Goal: Information Seeking & Learning: Learn about a topic

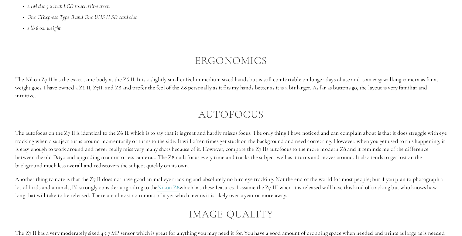
scroll to position [547, 0]
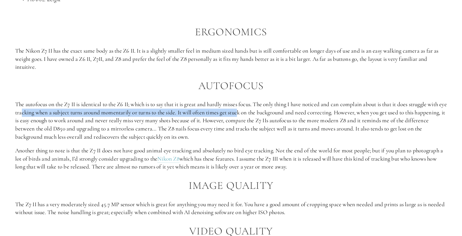
drag, startPoint x: 43, startPoint y: 112, endPoint x: 263, endPoint y: 111, distance: 220.1
click at [263, 111] on p "The autofocus on the Z7 II is identical to the Z6 II; which is to say that it i…" at bounding box center [231, 120] width 432 height 40
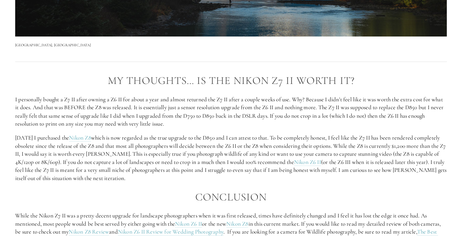
scroll to position [1064, 0]
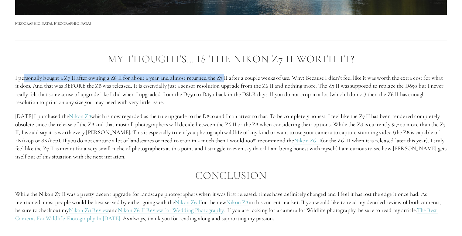
drag, startPoint x: 23, startPoint y: 74, endPoint x: 228, endPoint y: 77, distance: 204.6
click at [228, 77] on p "I personally bought a Z7 II after owning a Z6 II for about a year and almost re…" at bounding box center [231, 90] width 432 height 32
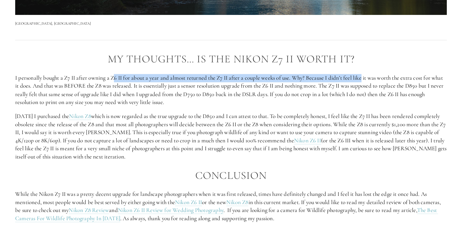
drag, startPoint x: 116, startPoint y: 77, endPoint x: 366, endPoint y: 79, distance: 250.5
click at [366, 79] on p "I personally bought a Z7 II after owning a Z6 II for about a year and almost re…" at bounding box center [231, 90] width 432 height 32
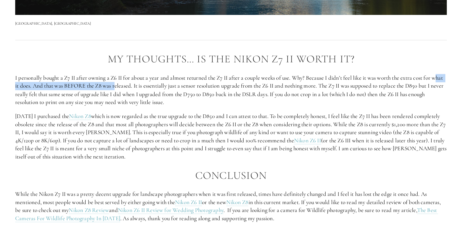
drag, startPoint x: 17, startPoint y: 85, endPoint x: 128, endPoint y: 85, distance: 111.0
click at [128, 85] on p "I personally bought a Z7 II after owning a Z6 II for about a year and almost re…" at bounding box center [231, 90] width 432 height 32
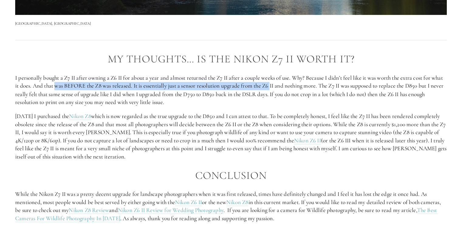
drag, startPoint x: 95, startPoint y: 86, endPoint x: 287, endPoint y: 86, distance: 192.1
click at [287, 86] on p "I personally bought a Z7 II after owning a Z6 II for about a year and almost re…" at bounding box center [231, 90] width 432 height 32
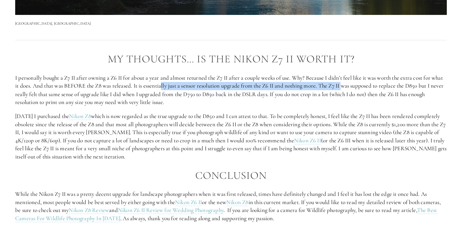
drag, startPoint x: 320, startPoint y: 86, endPoint x: 360, endPoint y: 86, distance: 40.1
click at [360, 86] on p "I personally bought a Z7 II after owning a Z6 II for about a year and almost re…" at bounding box center [231, 90] width 432 height 32
drag, startPoint x: 180, startPoint y: 85, endPoint x: 393, endPoint y: 84, distance: 213.1
click at [393, 84] on p "I personally bought a Z7 II after owning a Z6 II for about a year and almost re…" at bounding box center [231, 90] width 432 height 32
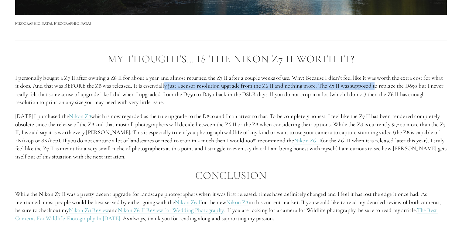
click at [393, 84] on p "I personally bought a Z7 II after owning a Z6 II for about a year and almost re…" at bounding box center [231, 90] width 432 height 32
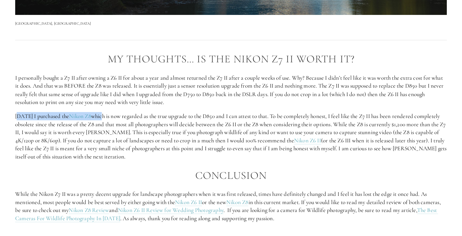
drag, startPoint x: 69, startPoint y: 117, endPoint x: 165, endPoint y: 117, distance: 96.7
click at [141, 117] on p "[DATE] I purchased the Nikon Z8 which is now regarded as the true upgrade to th…" at bounding box center [231, 136] width 432 height 49
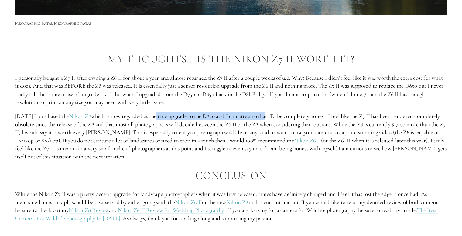
drag, startPoint x: 186, startPoint y: 116, endPoint x: 288, endPoint y: 118, distance: 101.5
click at [288, 118] on p "[DATE] I purchased the Nikon Z8 which is now regarded as the true upgrade to th…" at bounding box center [231, 136] width 432 height 49
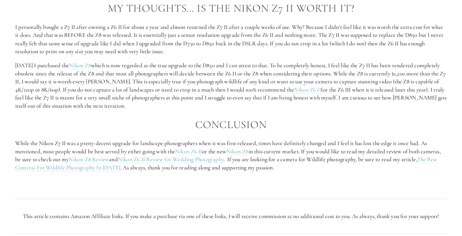
scroll to position [1125, 0]
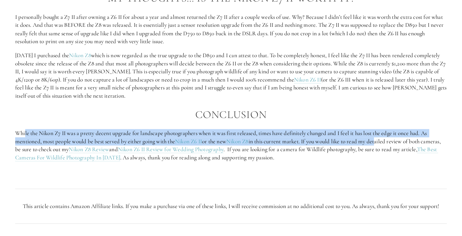
drag, startPoint x: 25, startPoint y: 132, endPoint x: 382, endPoint y: 137, distance: 357.0
click at [382, 137] on p "While the Nikon Z7 II was a pretty decent upgrade for landscape photographers w…" at bounding box center [231, 145] width 432 height 32
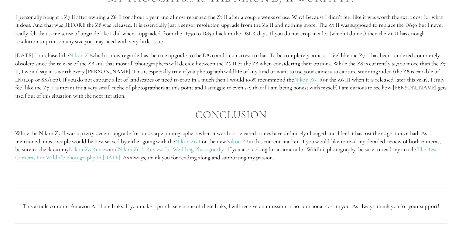
click at [371, 132] on p "While the Nikon Z7 II was a pretty decent upgrade for landscape photographers w…" at bounding box center [231, 145] width 432 height 32
drag, startPoint x: 23, startPoint y: 143, endPoint x: 95, endPoint y: 140, distance: 71.2
click at [95, 140] on p "While the Nikon Z7 II was a pretty decent upgrade for landscape photographers w…" at bounding box center [231, 145] width 432 height 32
drag, startPoint x: 351, startPoint y: 140, endPoint x: 386, endPoint y: 140, distance: 35.6
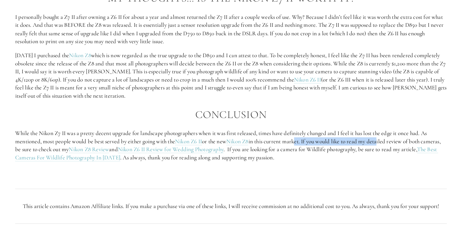
click at [386, 140] on p "While the Nikon Z7 II was a pretty decent upgrade for landscape photographers w…" at bounding box center [231, 145] width 432 height 32
